Goal: Find specific fact: Find contact information

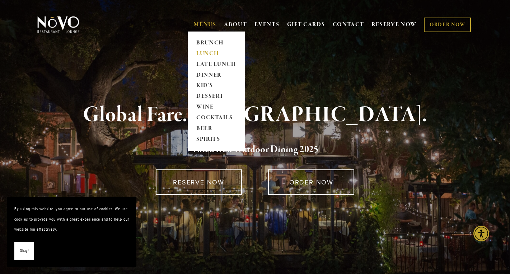
click at [204, 55] on link "LUNCH" at bounding box center [216, 53] width 45 height 11
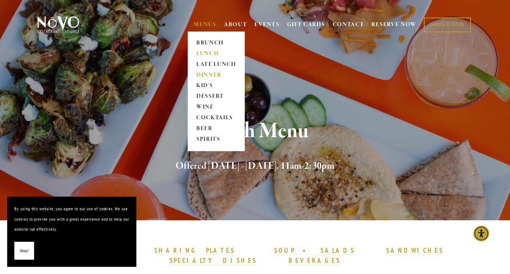
click at [210, 74] on link "DINNER" at bounding box center [216, 75] width 45 height 11
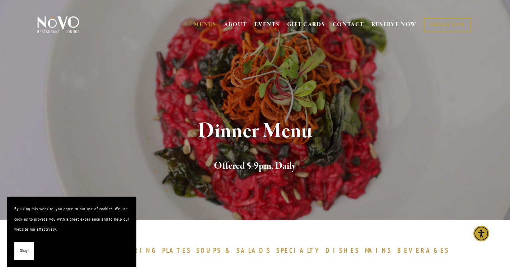
click at [20, 254] on span "Okay!" at bounding box center [24, 251] width 9 height 10
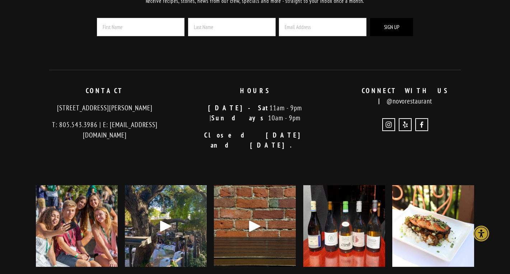
scroll to position [1802, 0]
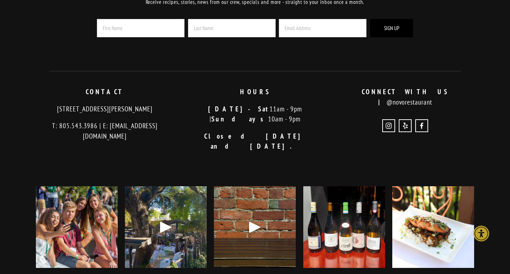
drag, startPoint x: 166, startPoint y: 103, endPoint x: 41, endPoint y: 103, distance: 125.5
click at [41, 104] on p "[STREET_ADDRESS][PERSON_NAME]" at bounding box center [105, 109] width 138 height 10
copy p "[STREET_ADDRESS][PERSON_NAME]"
